Goal: Find specific page/section

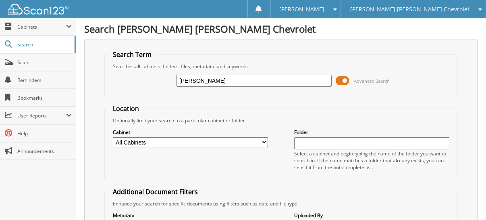
type input "[PERSON_NAME]"
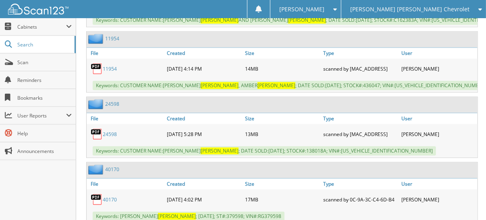
scroll to position [725, 0]
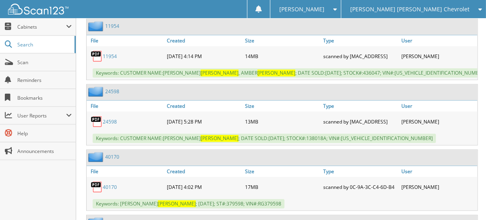
click at [108, 183] on link "40170" at bounding box center [110, 186] width 14 height 7
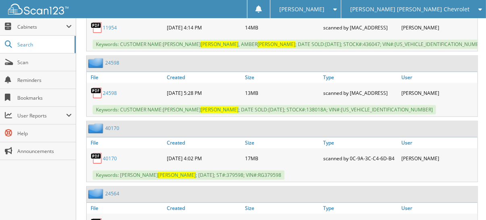
scroll to position [766, 0]
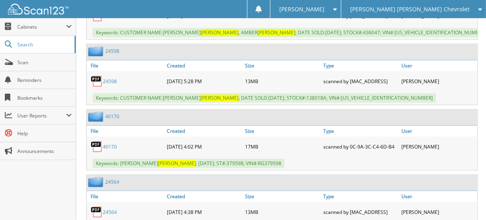
click at [107, 143] on link "40170" at bounding box center [110, 146] width 14 height 7
